Goal: Transaction & Acquisition: Obtain resource

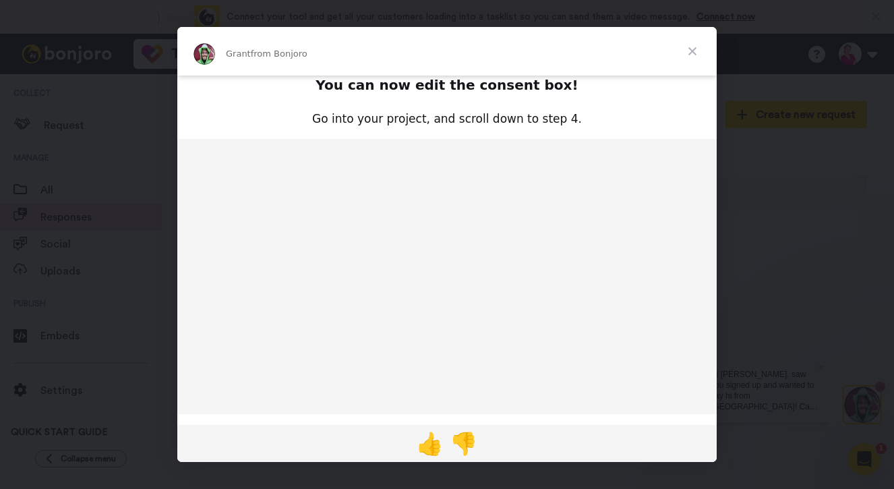
scroll to position [72, 0]
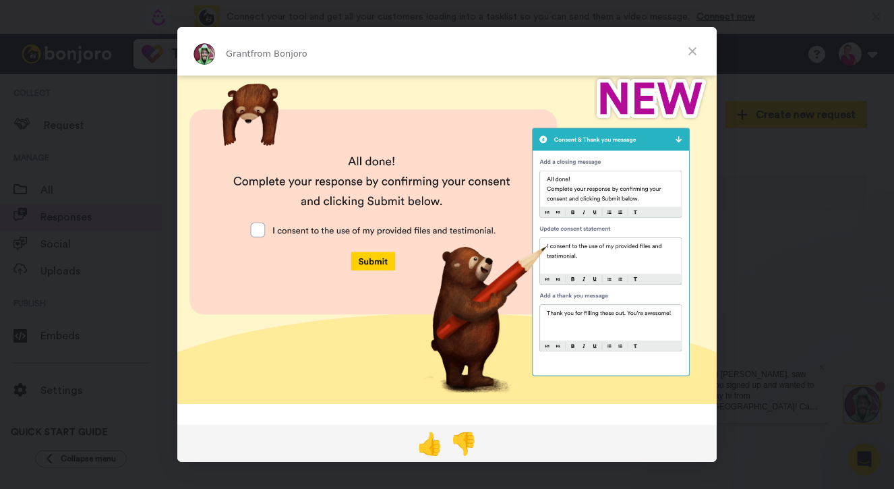
click at [695, 44] on span "Close" at bounding box center [692, 51] width 49 height 49
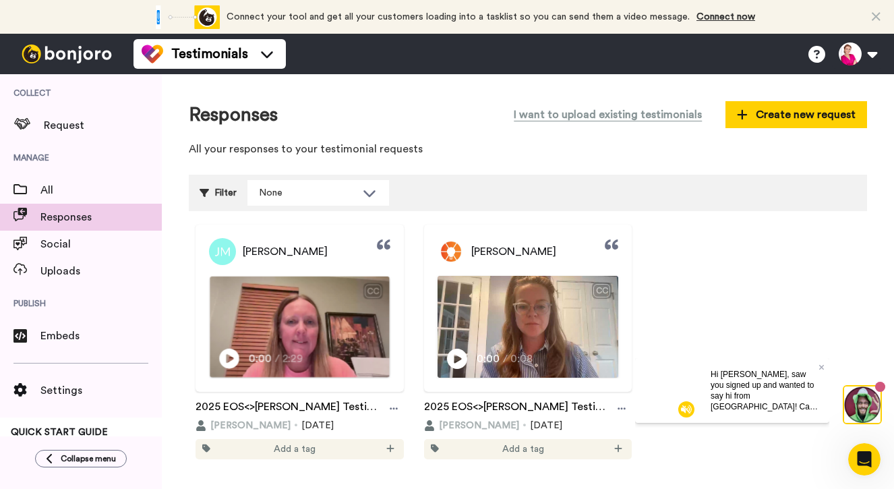
scroll to position [26, 0]
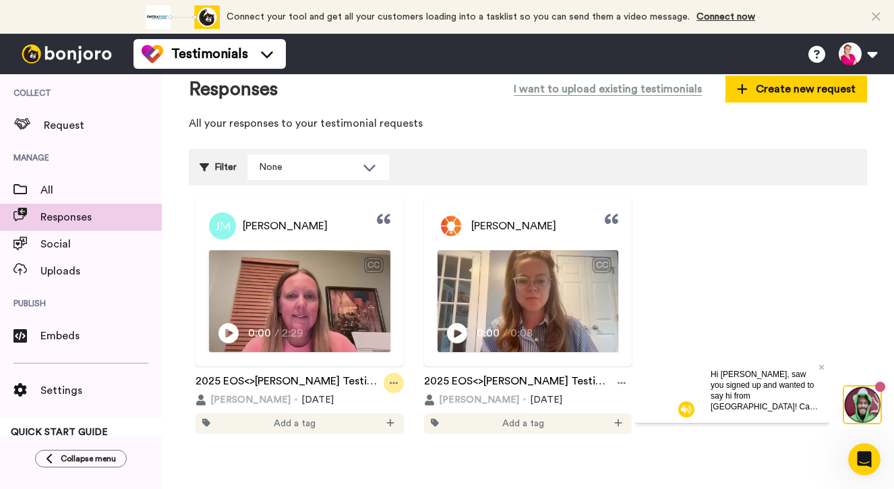
click at [392, 384] on icon at bounding box center [394, 382] width 8 height 9
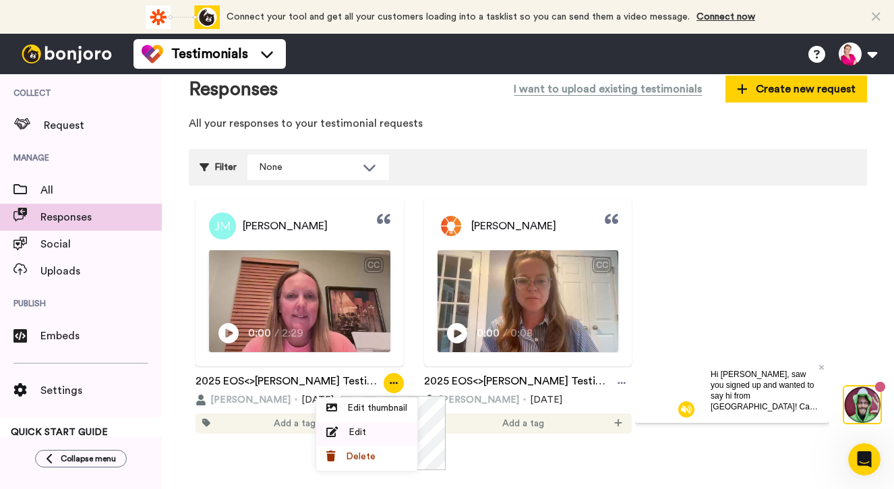
click at [358, 433] on span "Edit" at bounding box center [358, 432] width 18 height 13
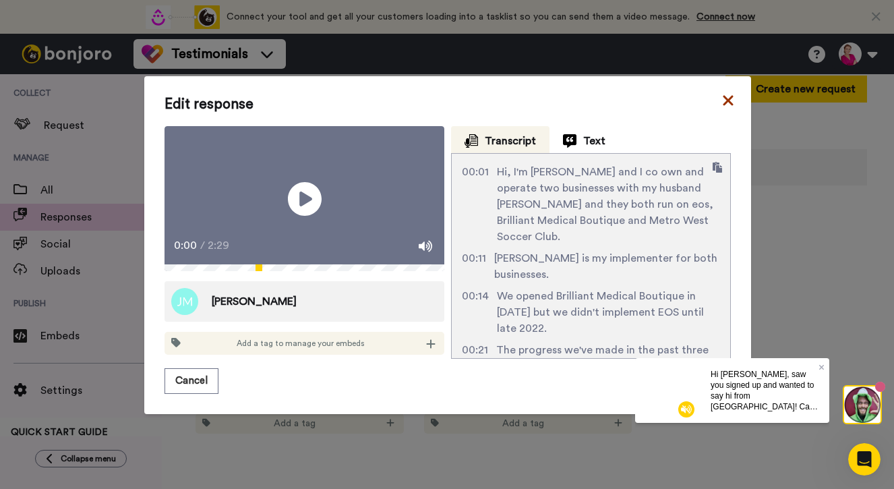
click at [726, 96] on icon at bounding box center [728, 101] width 10 height 10
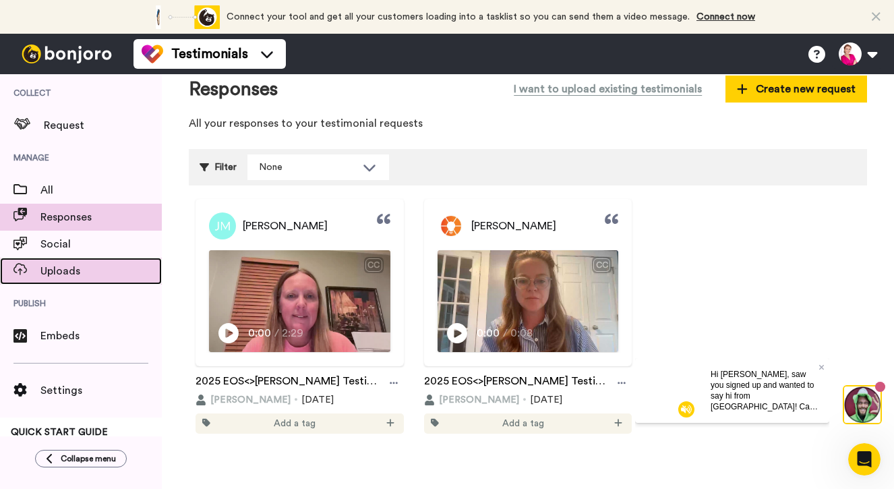
click at [57, 276] on span "Uploads" at bounding box center [100, 271] width 121 height 16
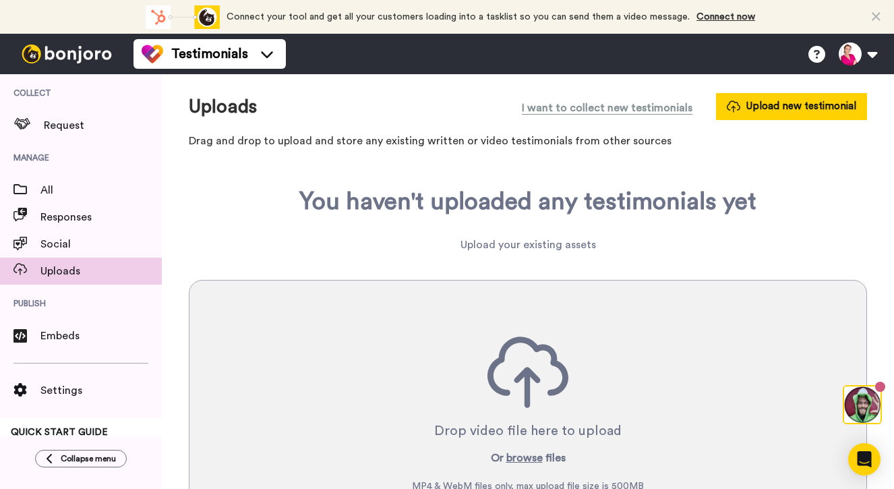
scroll to position [96, 0]
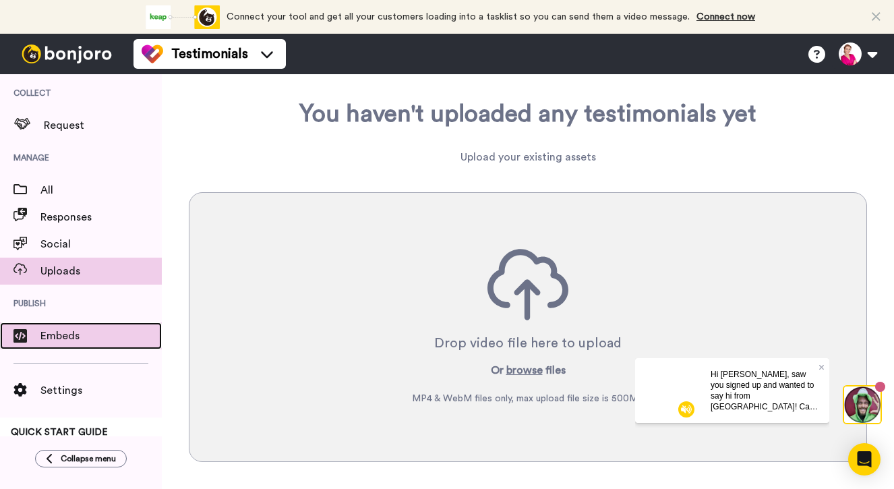
click at [55, 333] on span "Embeds" at bounding box center [100, 336] width 121 height 16
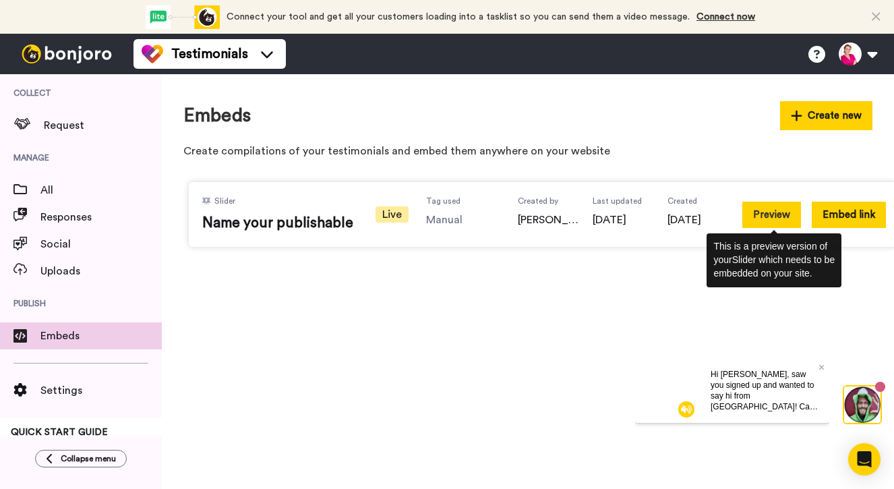
click at [772, 216] on button "Preview" at bounding box center [772, 215] width 59 height 26
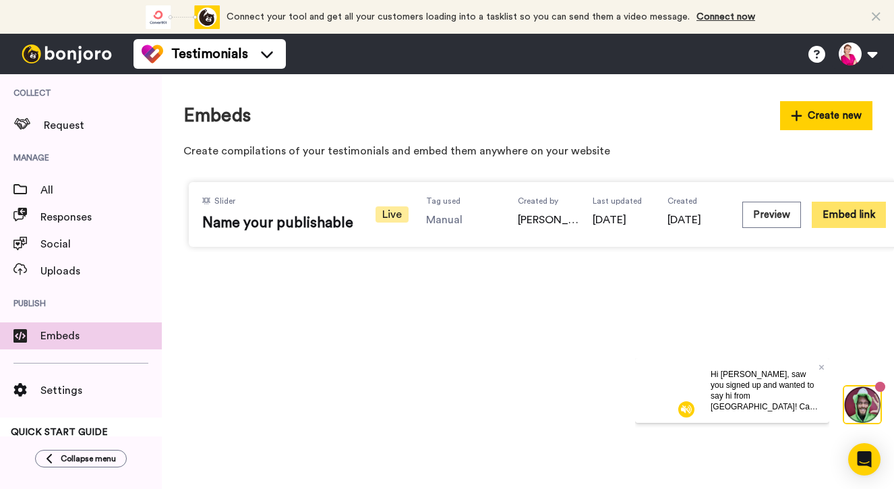
click at [863, 210] on button "Embed link" at bounding box center [849, 215] width 74 height 26
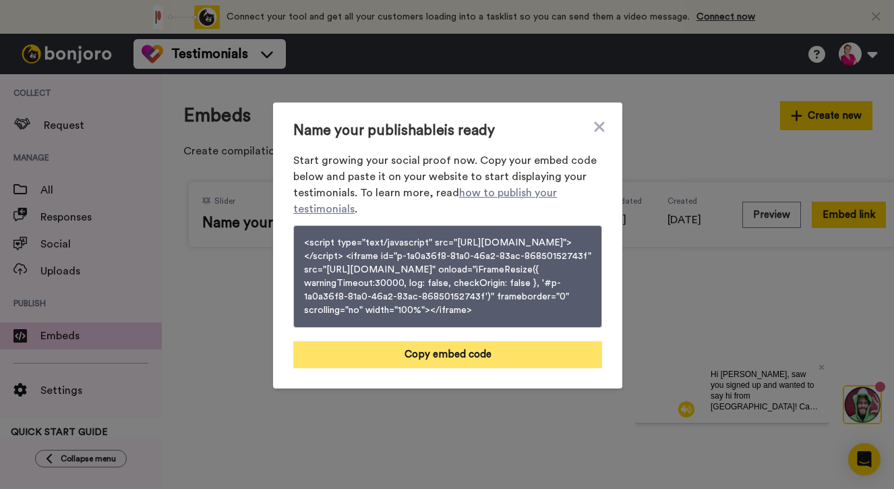
click at [492, 368] on button "Copy embed code" at bounding box center [447, 354] width 309 height 27
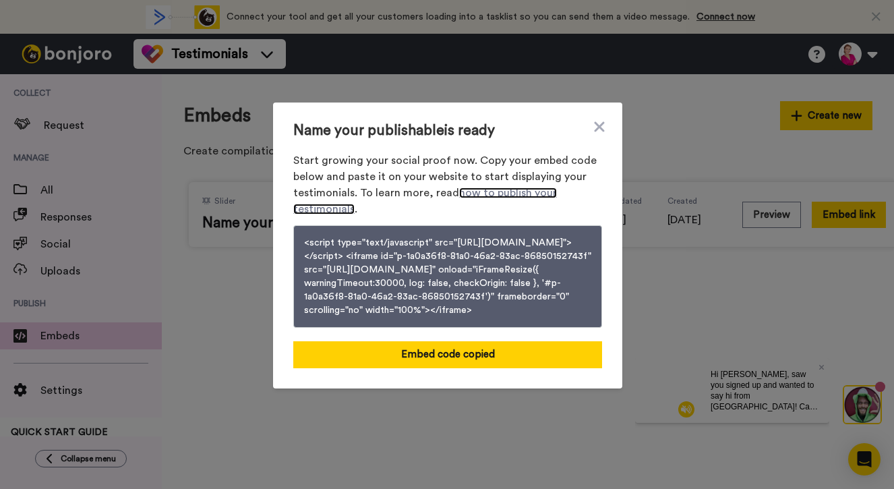
click at [498, 188] on link "how to publish your testimonials" at bounding box center [425, 201] width 264 height 27
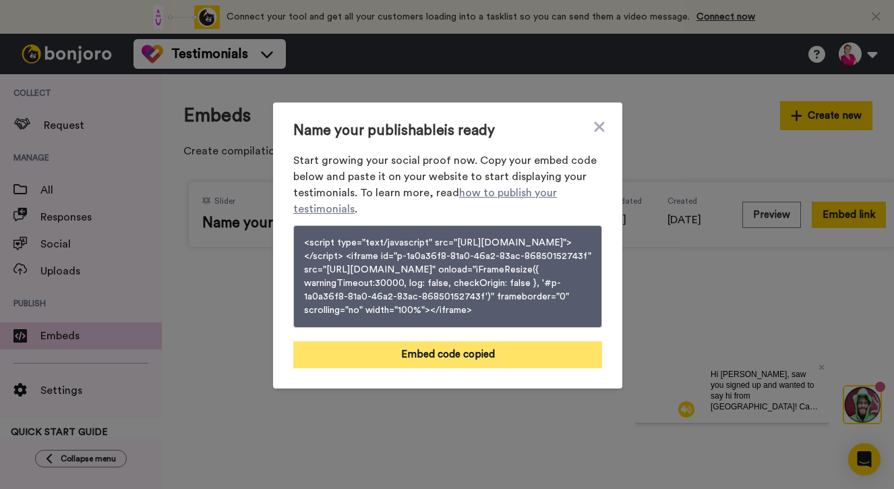
click at [457, 368] on button "Embed code copied" at bounding box center [447, 354] width 309 height 27
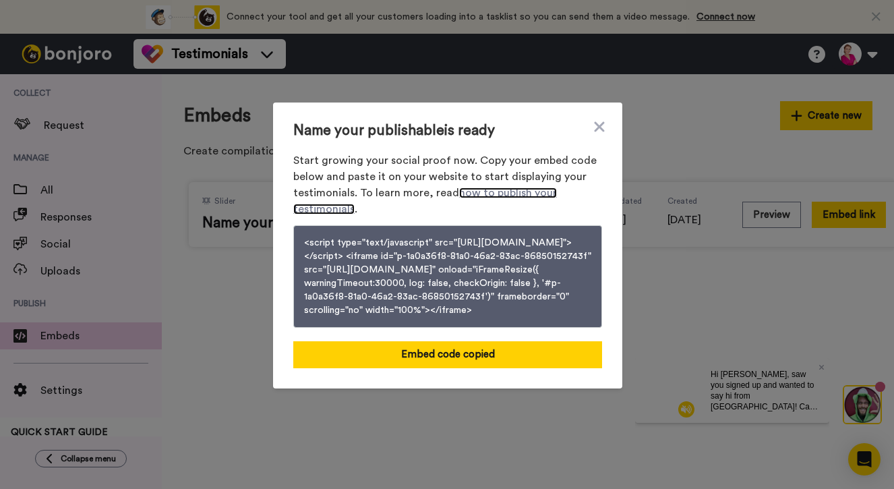
click at [530, 188] on link "how to publish your testimonials" at bounding box center [425, 201] width 264 height 27
click at [594, 119] on icon at bounding box center [599, 127] width 13 height 16
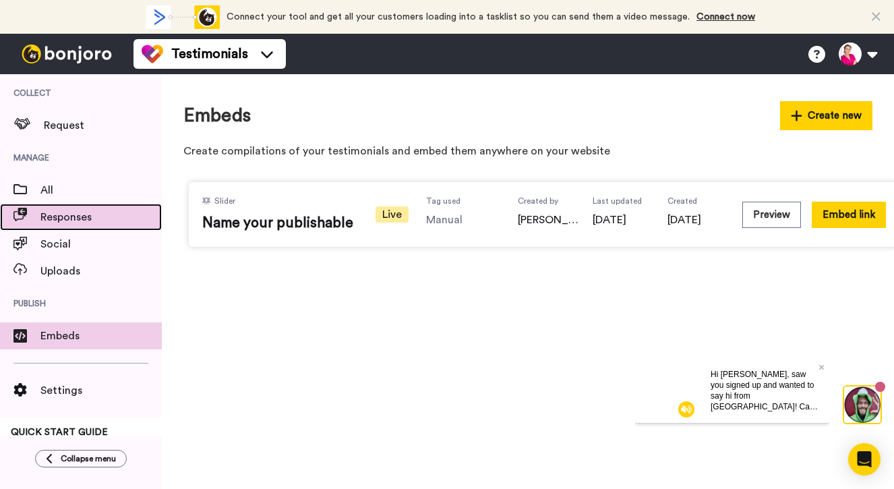
click at [94, 227] on div "Responses" at bounding box center [81, 217] width 162 height 27
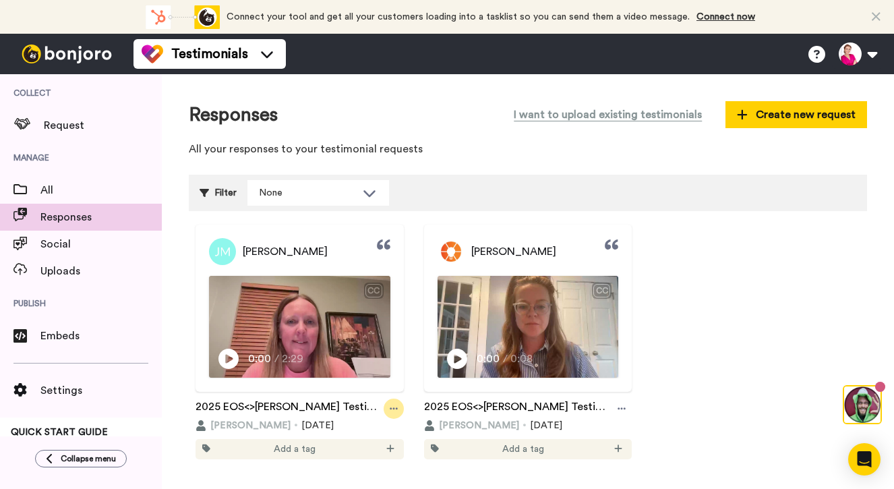
click at [390, 407] on icon at bounding box center [394, 408] width 8 height 9
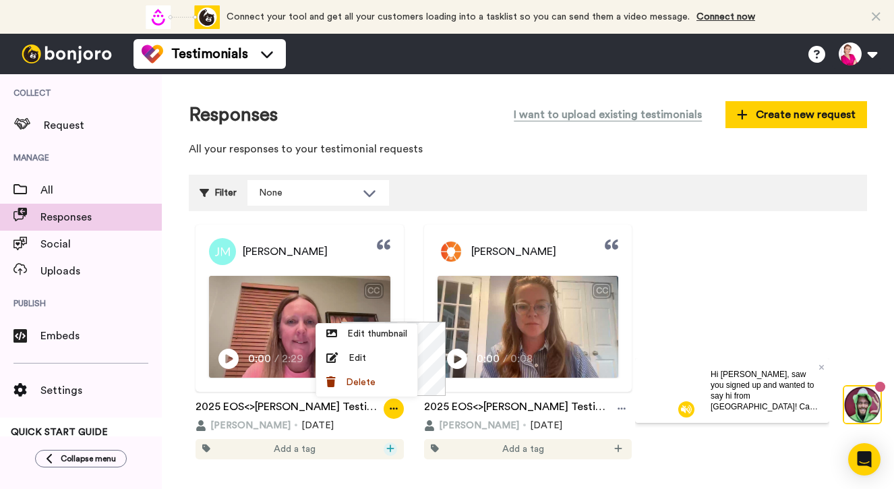
click at [391, 453] on icon at bounding box center [391, 448] width 8 height 9
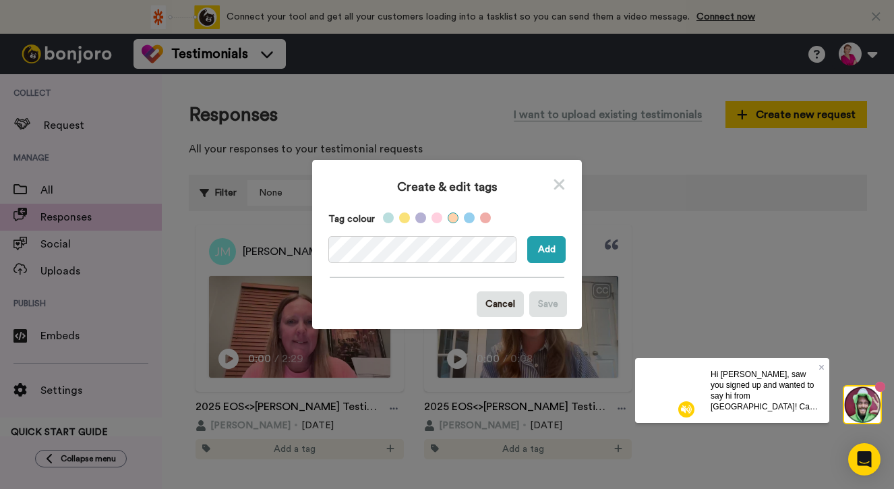
click at [451, 218] on label at bounding box center [453, 217] width 11 height 11
click at [554, 247] on button "Add" at bounding box center [546, 249] width 38 height 27
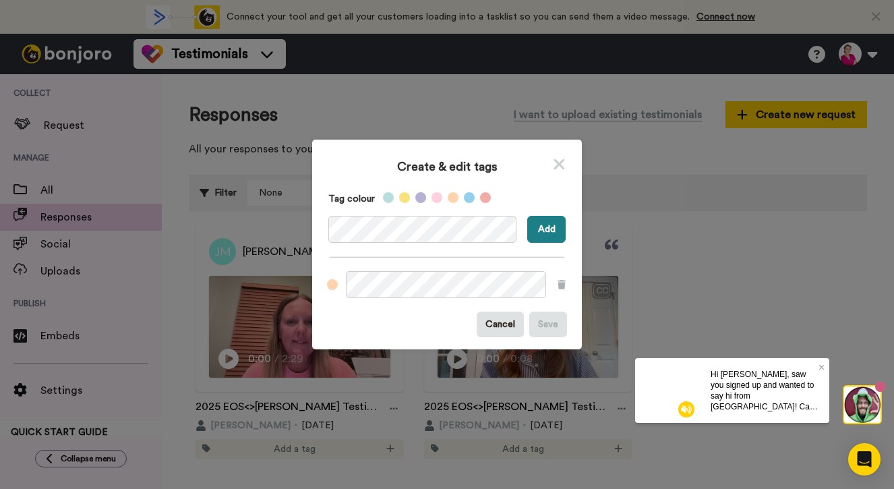
click at [539, 235] on button "Add" at bounding box center [546, 229] width 38 height 27
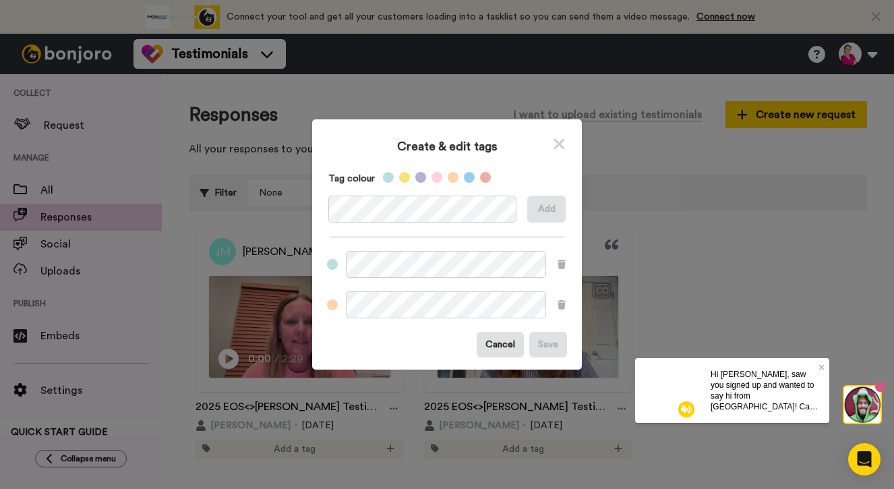
click at [563, 146] on icon at bounding box center [559, 144] width 11 height 11
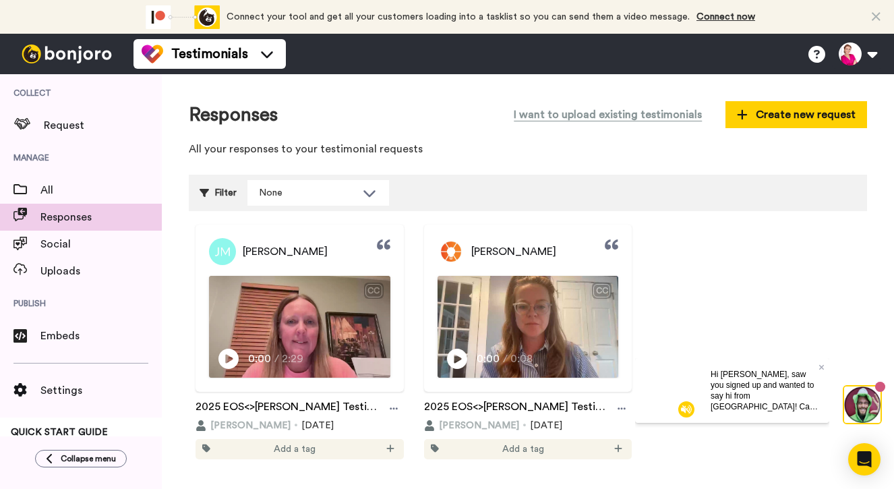
scroll to position [26, 0]
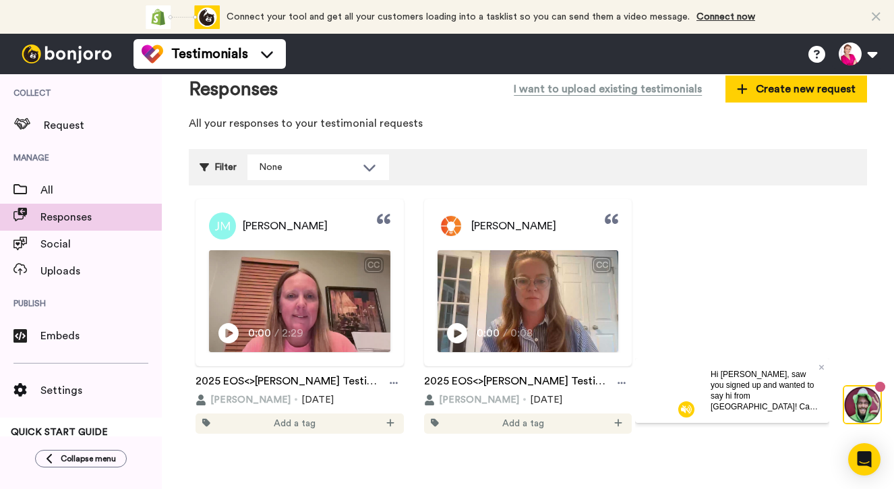
click at [308, 424] on span "Add a tag" at bounding box center [295, 423] width 42 height 13
click at [389, 423] on icon at bounding box center [390, 422] width 7 height 7
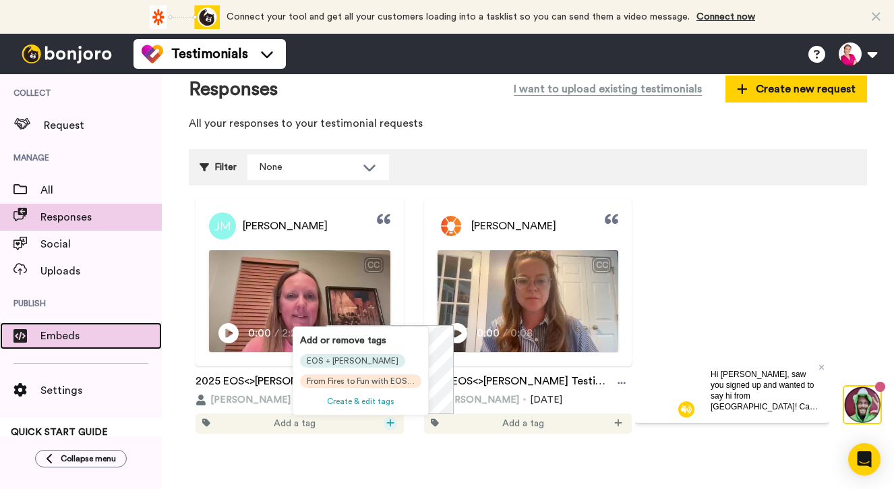
click at [59, 343] on span "Embeds" at bounding box center [100, 336] width 121 height 16
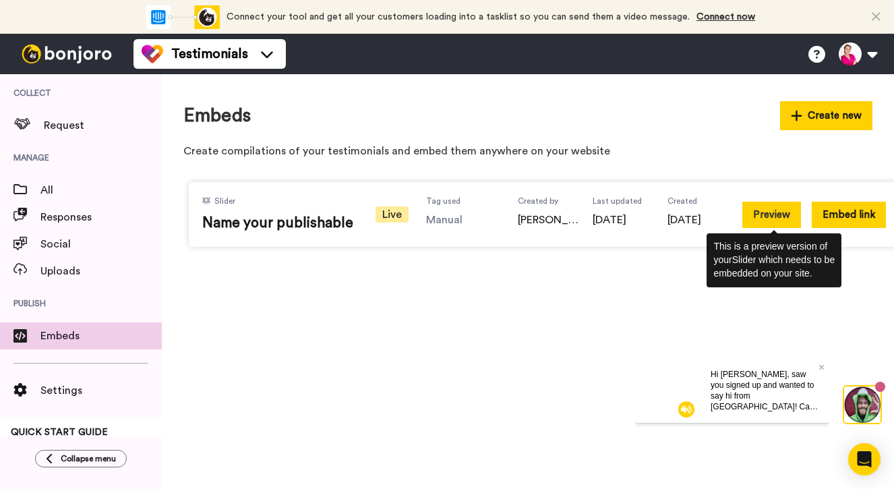
click at [762, 212] on button "Preview" at bounding box center [772, 215] width 59 height 26
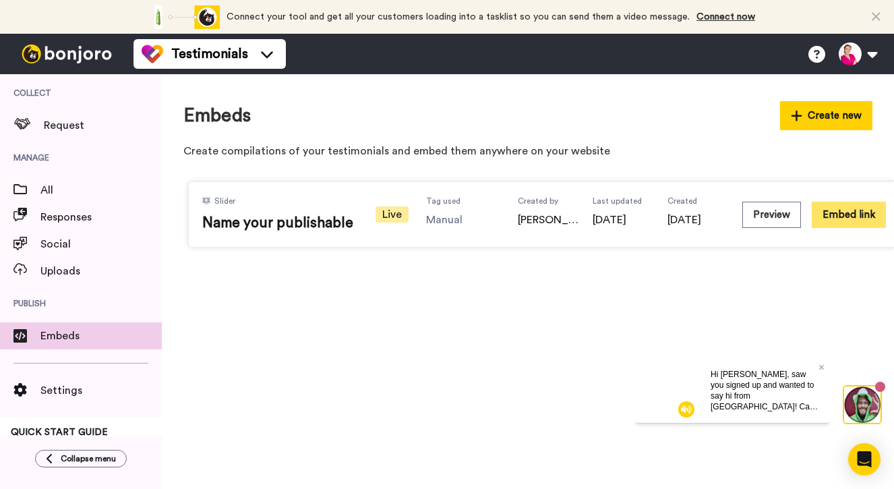
click at [851, 216] on button "Embed link" at bounding box center [849, 215] width 74 height 26
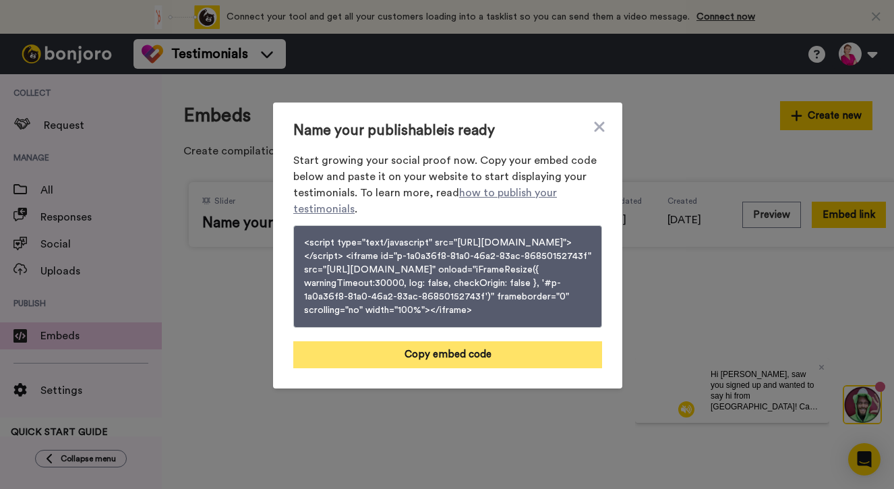
click at [450, 368] on button "Copy embed code" at bounding box center [447, 354] width 309 height 27
